Goal: Task Accomplishment & Management: Manage account settings

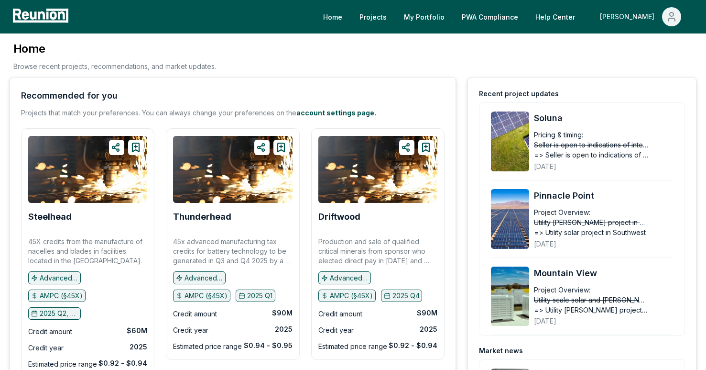
click at [681, 19] on button "[PERSON_NAME]" at bounding box center [640, 16] width 97 height 19
click at [629, 57] on div "Admin Portal" at bounding box center [651, 51] width 92 height 27
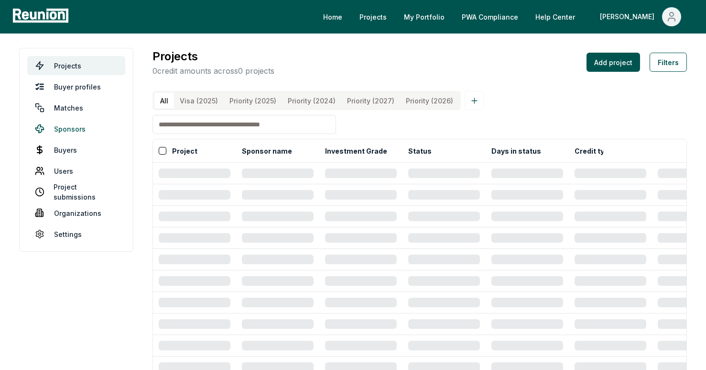
click at [91, 130] on link "Sponsors" at bounding box center [76, 128] width 98 height 19
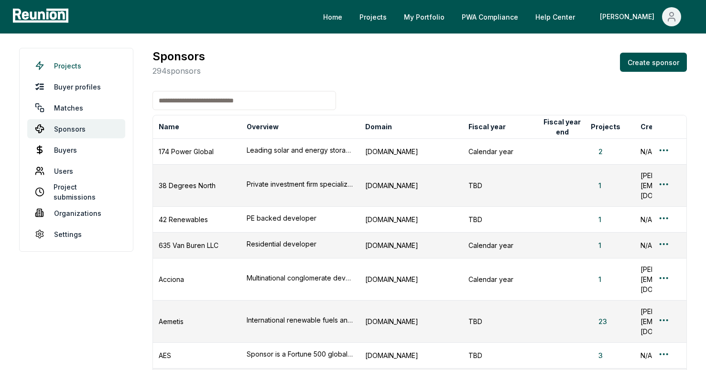
click at [101, 60] on link "Projects" at bounding box center [76, 65] width 98 height 19
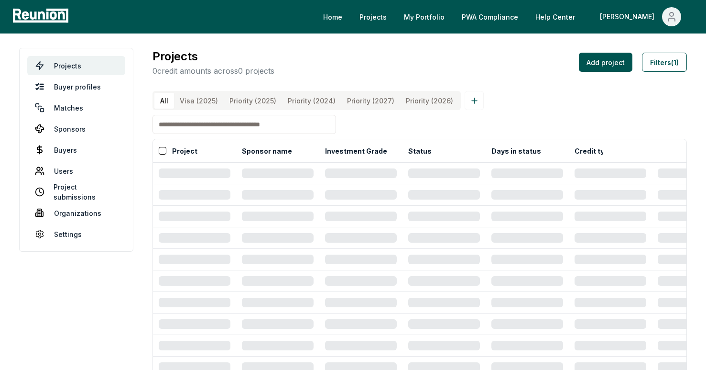
click at [198, 124] on input at bounding box center [245, 124] width 184 height 19
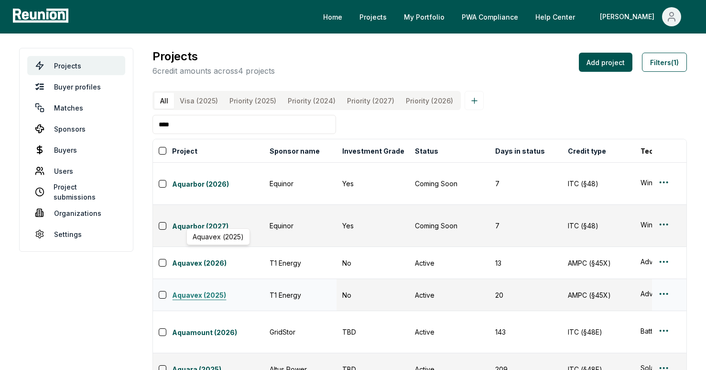
type input "****"
click at [191, 290] on link "Aquavex (2025)" at bounding box center [218, 295] width 92 height 11
click at [664, 250] on html "Please visit us on your desktop We're working on making our marketplace mobile-…" at bounding box center [353, 211] width 706 height 423
click at [620, 285] on div "Edit" at bounding box center [652, 290] width 91 height 16
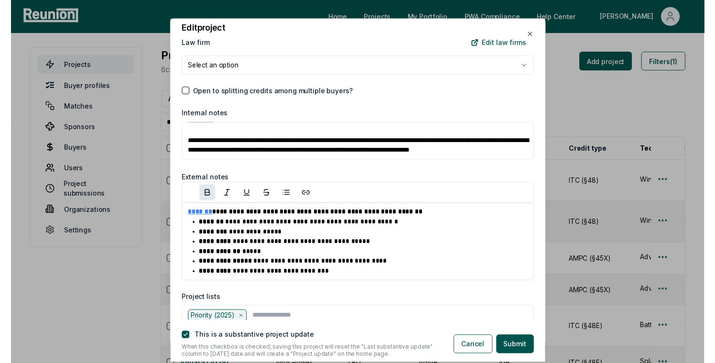
scroll to position [1195, 0]
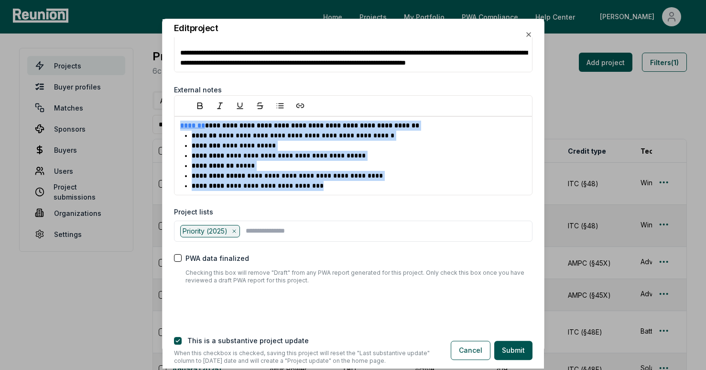
drag, startPoint x: 324, startPoint y: 185, endPoint x: 178, endPoint y: 130, distance: 155.4
click at [178, 130] on div "**********" at bounding box center [353, 155] width 359 height 79
click at [466, 352] on button "Cancel" at bounding box center [471, 349] width 40 height 19
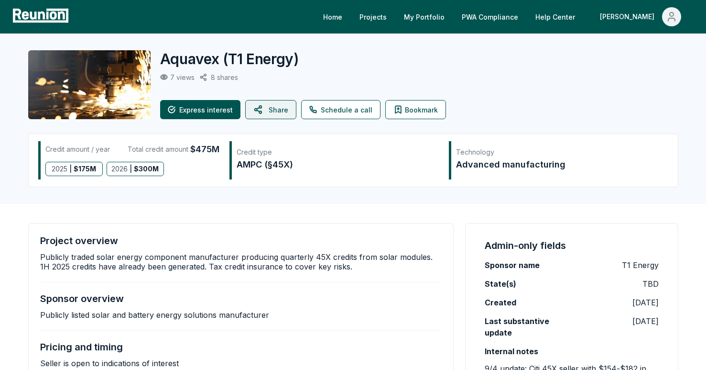
click at [267, 115] on button "Share" at bounding box center [270, 109] width 51 height 19
